Goal: Task Accomplishment & Management: Complete application form

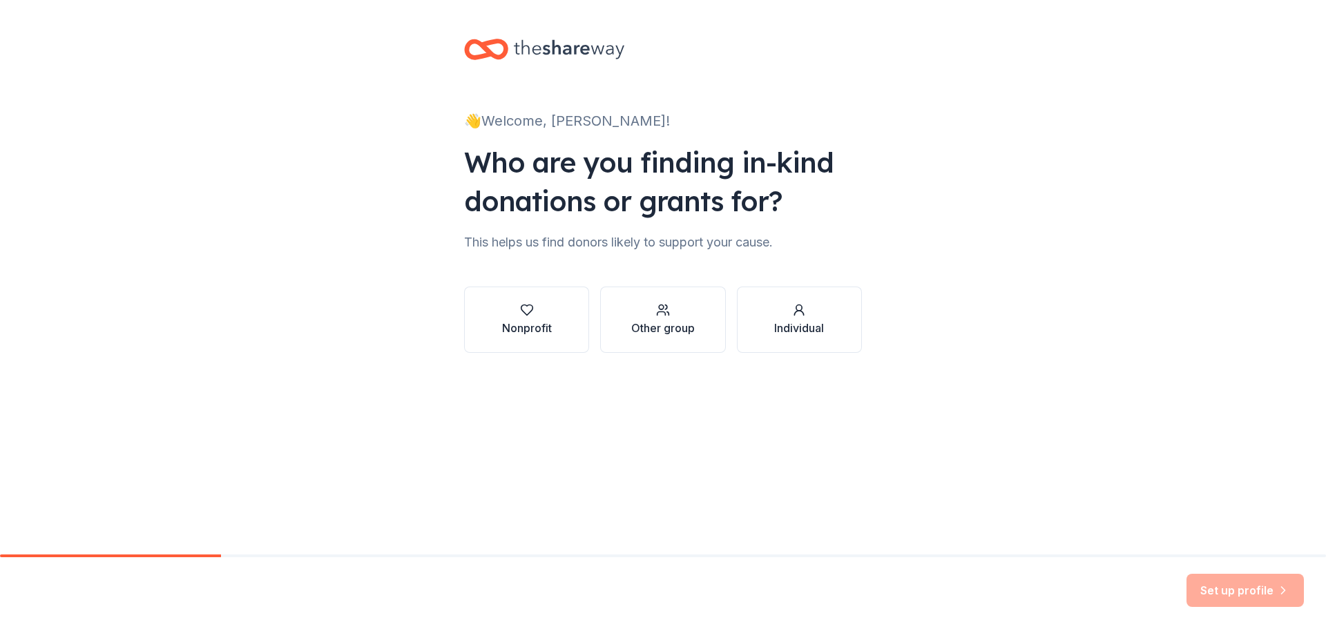
click at [490, 45] on icon at bounding box center [494, 49] width 24 height 16
click at [560, 124] on div "👋 Welcome, Alexis!" at bounding box center [663, 121] width 398 height 22
click at [1245, 600] on div "Set up profile" at bounding box center [1245, 590] width 117 height 33
click at [1228, 596] on div "Set up profile" at bounding box center [1245, 590] width 117 height 33
